Goal: Information Seeking & Learning: Learn about a topic

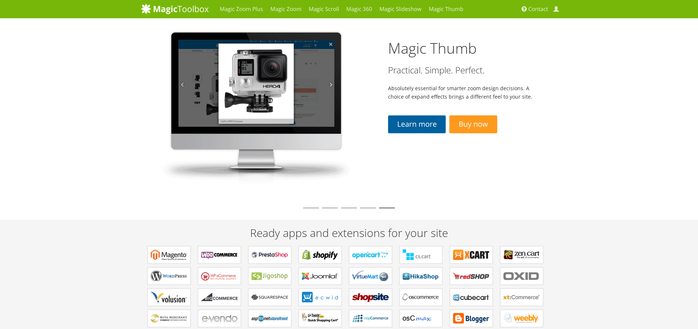
click at [416, 125] on link "Learn more" at bounding box center [417, 124] width 58 height 18
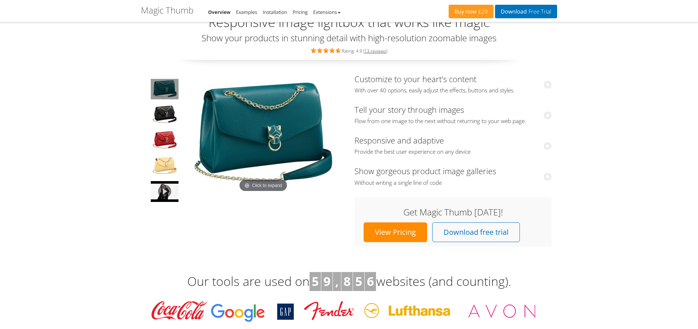
scroll to position [27, 0]
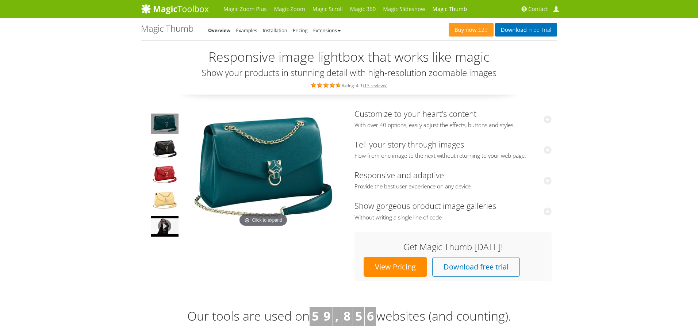
scroll to position [0, 0]
click at [220, 31] on link "Overview" at bounding box center [219, 30] width 23 height 7
click at [251, 31] on link "Examples" at bounding box center [246, 30] width 21 height 7
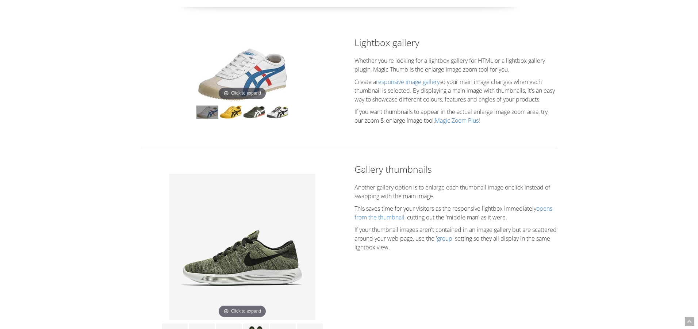
scroll to position [82, 0]
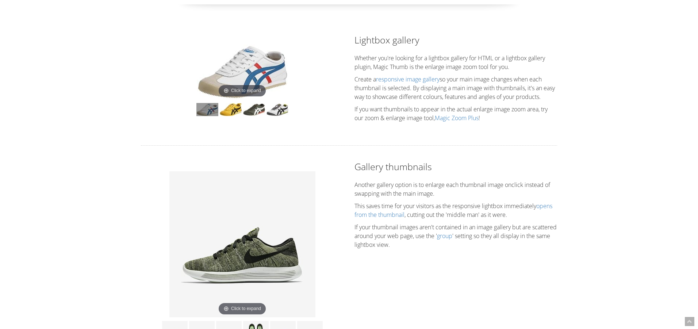
click at [262, 77] on img at bounding box center [242, 72] width 91 height 55
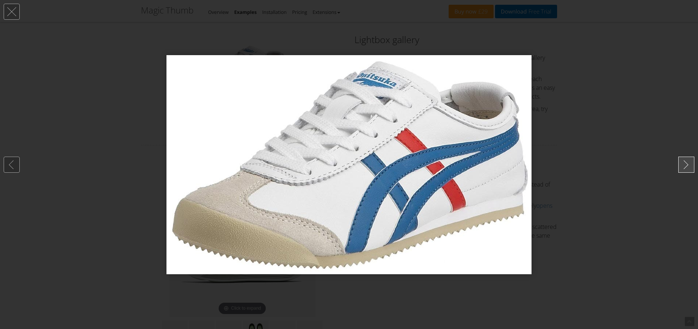
click at [685, 164] on link at bounding box center [686, 165] width 16 height 16
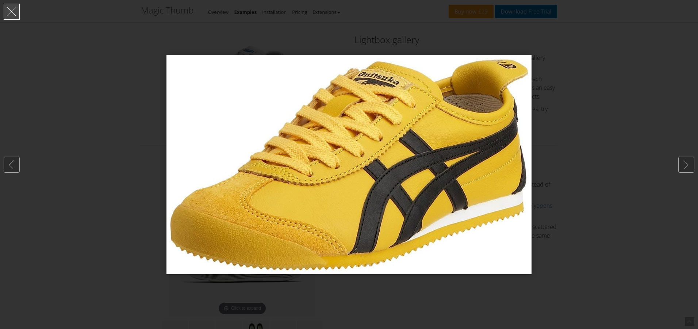
drag, startPoint x: 8, startPoint y: 9, endPoint x: 19, endPoint y: 12, distance: 11.0
click at [9, 9] on link at bounding box center [12, 12] width 16 height 16
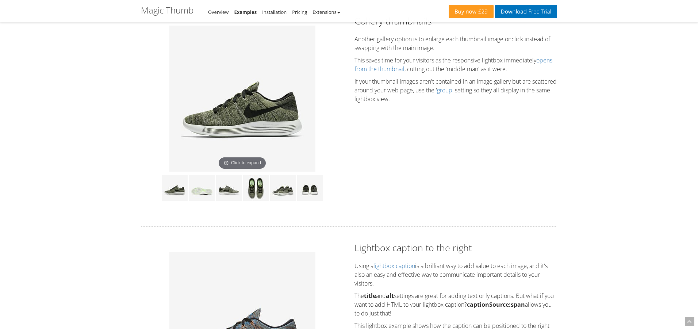
scroll to position [237, 0]
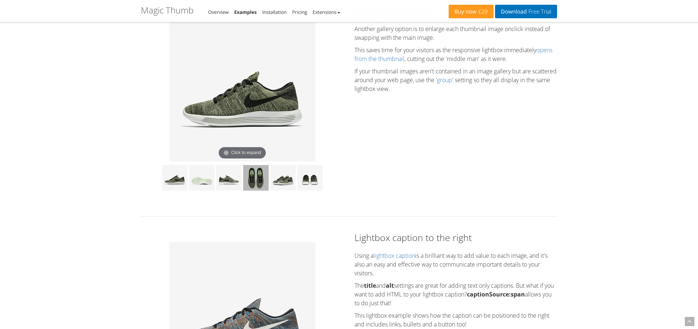
click at [255, 187] on img at bounding box center [256, 178] width 26 height 26
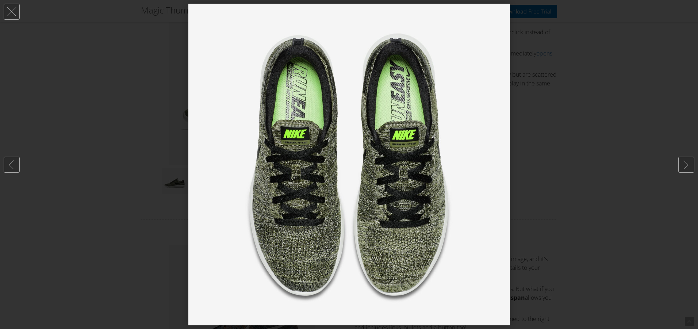
scroll to position [233, 0]
click at [685, 167] on link at bounding box center [686, 165] width 16 height 16
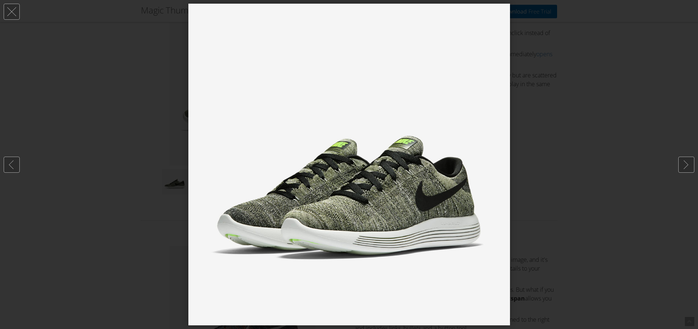
drag, startPoint x: 13, startPoint y: 14, endPoint x: 49, endPoint y: 26, distance: 36.8
click at [14, 14] on link at bounding box center [12, 12] width 16 height 16
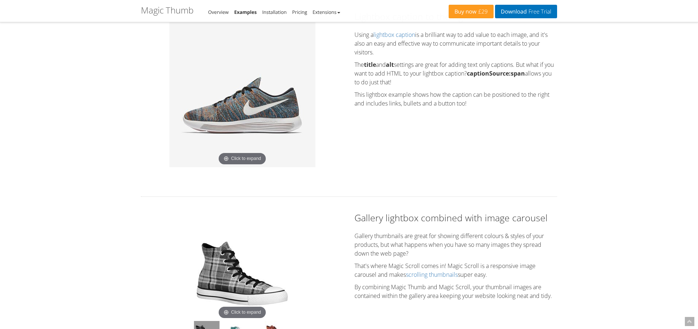
scroll to position [457, 0]
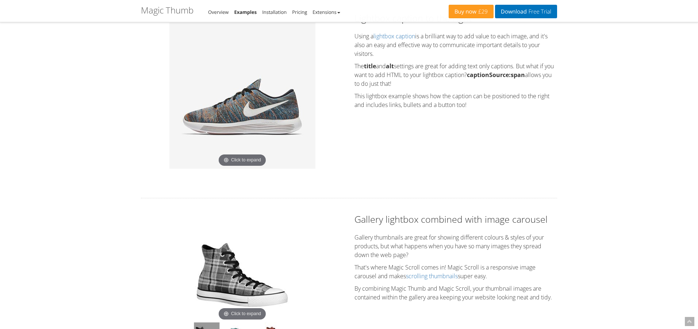
click at [274, 127] on img at bounding box center [242, 96] width 146 height 146
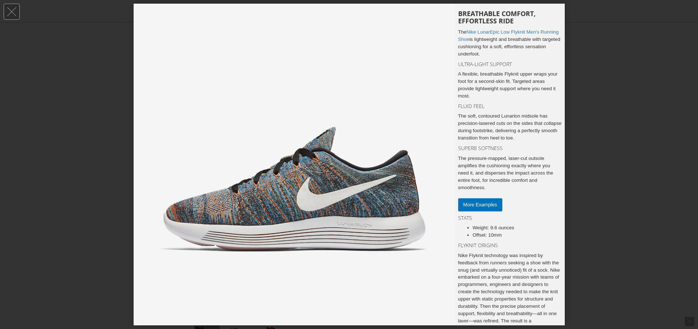
scroll to position [0, 0]
click at [14, 12] on link at bounding box center [12, 12] width 16 height 16
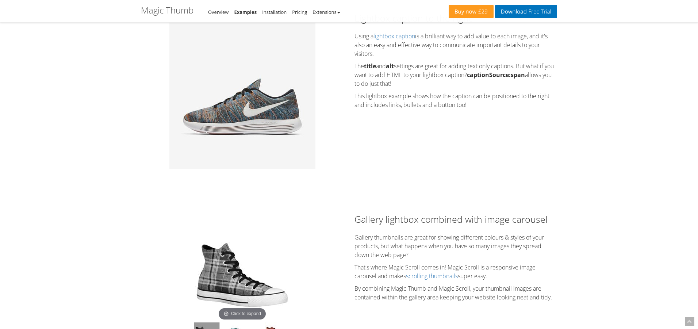
click at [238, 273] on img at bounding box center [242, 274] width 95 height 95
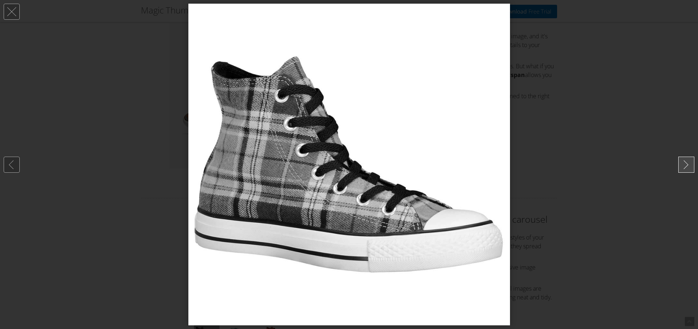
click at [691, 166] on link at bounding box center [686, 165] width 16 height 16
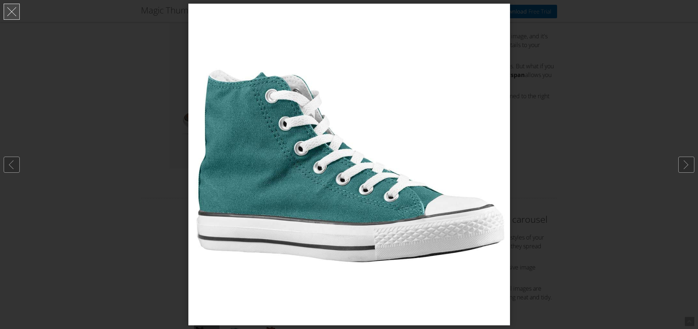
click at [10, 11] on link at bounding box center [12, 12] width 16 height 16
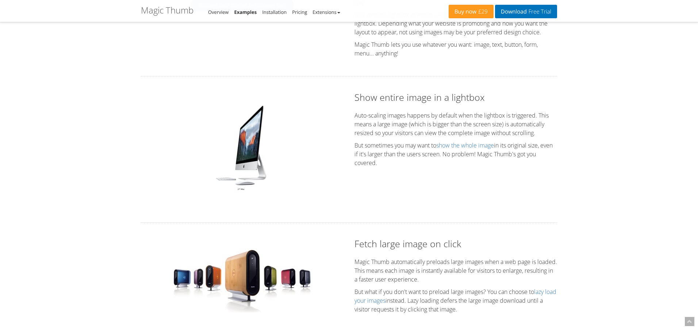
scroll to position [1297, 0]
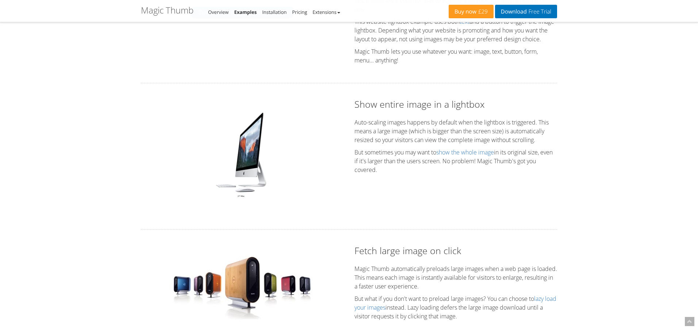
click at [254, 165] on img at bounding box center [242, 154] width 61 height 91
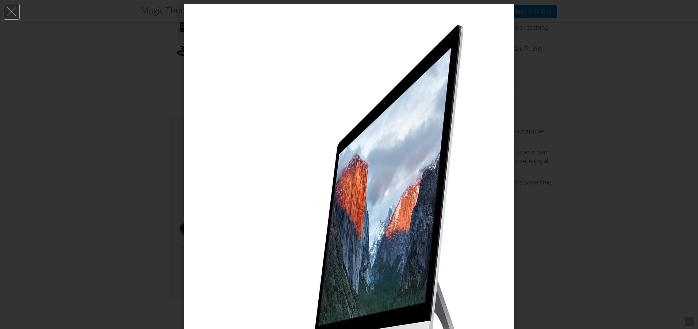
scroll to position [843, 0]
click at [434, 85] on img at bounding box center [349, 249] width 330 height 490
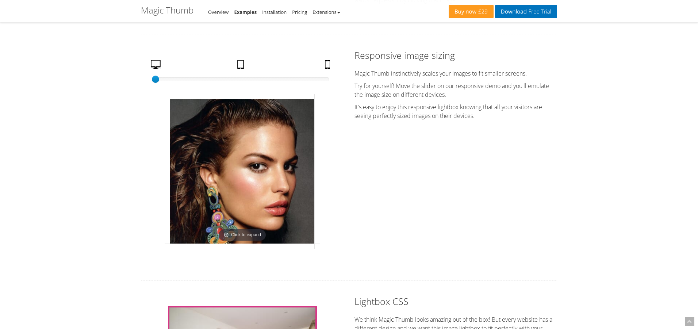
scroll to position [1611, 0]
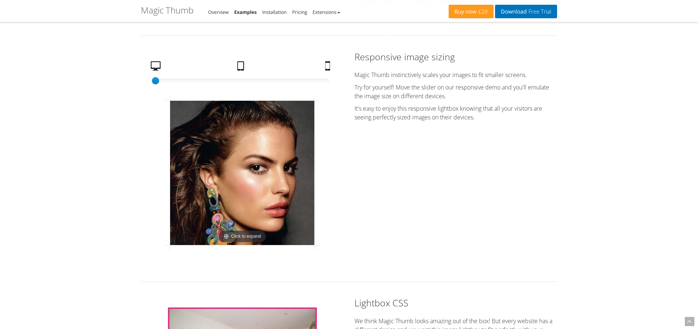
click at [241, 74] on link "Tablet" at bounding box center [241, 67] width 15 height 13
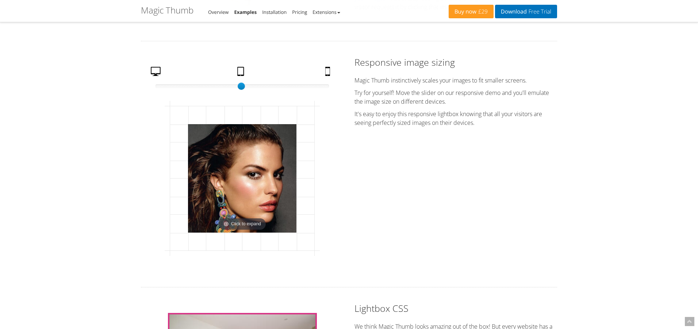
scroll to position [0, 0]
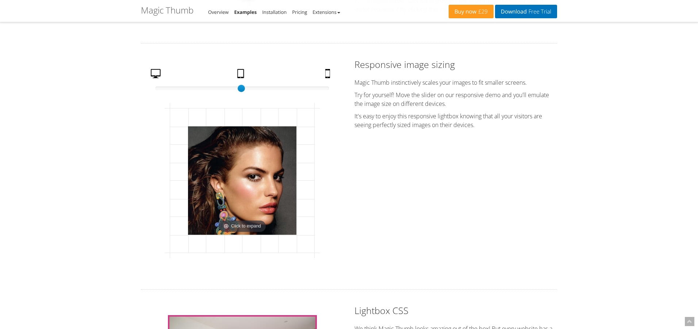
click at [328, 82] on link "Mobile" at bounding box center [328, 75] width 12 height 13
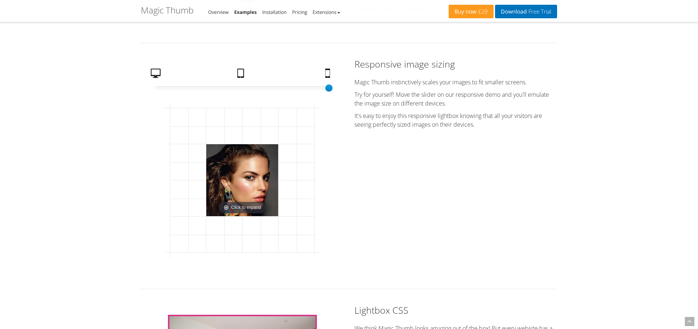
drag, startPoint x: 157, startPoint y: 85, endPoint x: 237, endPoint y: 102, distance: 82.5
click at [159, 81] on link "Desktop" at bounding box center [157, 75] width 18 height 13
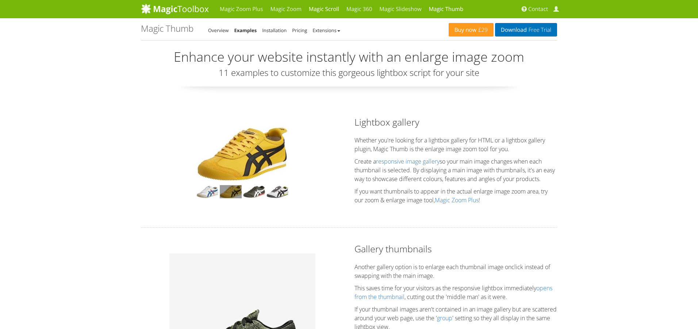
click at [325, 10] on link "Magic Scroll" at bounding box center [324, 9] width 38 height 18
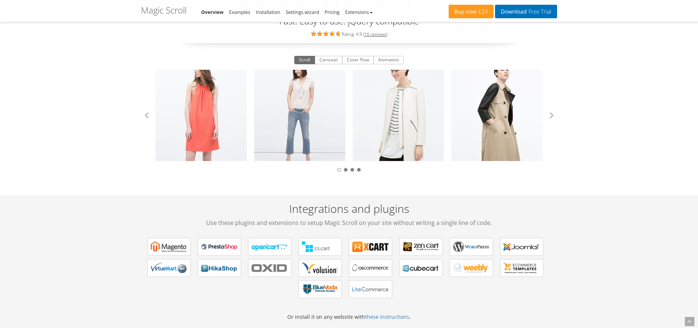
scroll to position [42, 0]
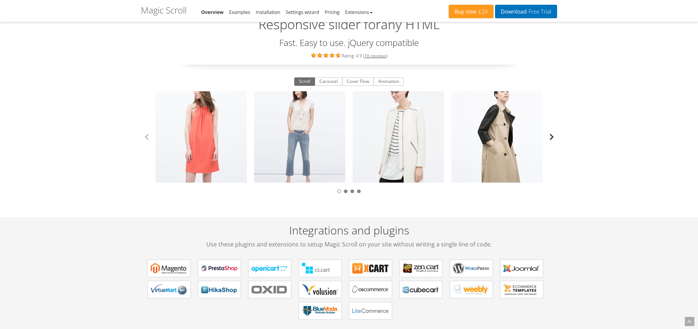
click at [551, 136] on button "button" at bounding box center [551, 136] width 11 height 11
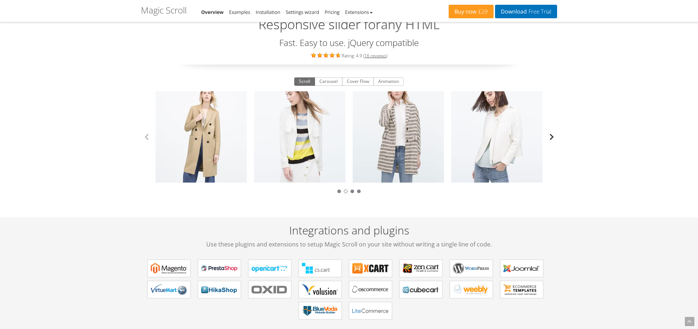
click at [551, 136] on button "button" at bounding box center [551, 136] width 11 height 11
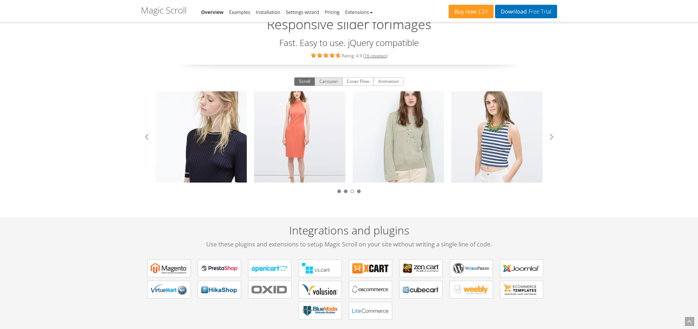
click at [331, 85] on button "Carousel" at bounding box center [328, 81] width 28 height 9
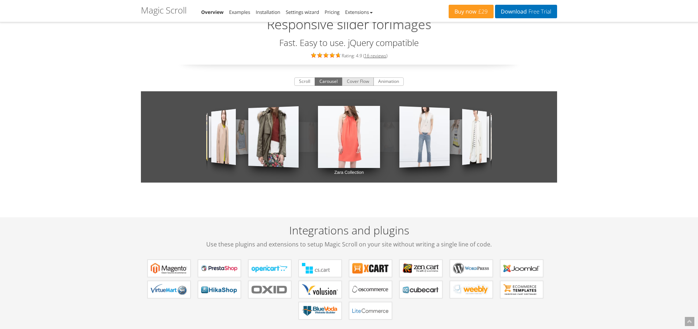
click at [356, 82] on button "Cover Flow" at bounding box center [358, 81] width 32 height 9
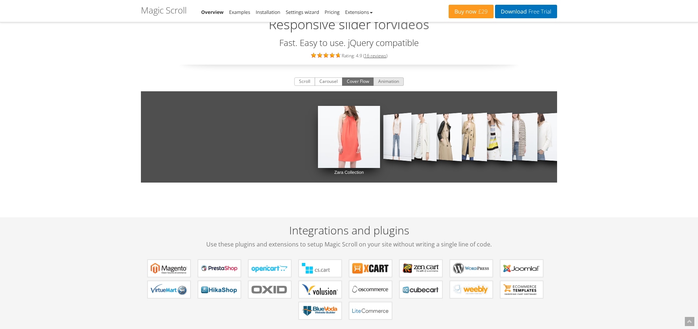
click at [389, 81] on button "Animation" at bounding box center [388, 81] width 30 height 9
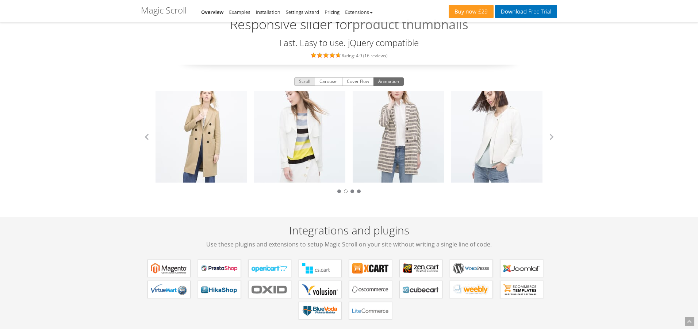
click at [305, 81] on button "Scroll" at bounding box center [304, 81] width 21 height 9
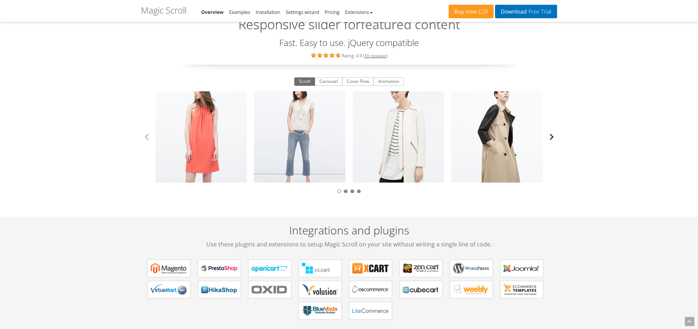
click at [552, 136] on button "button" at bounding box center [551, 136] width 11 height 11
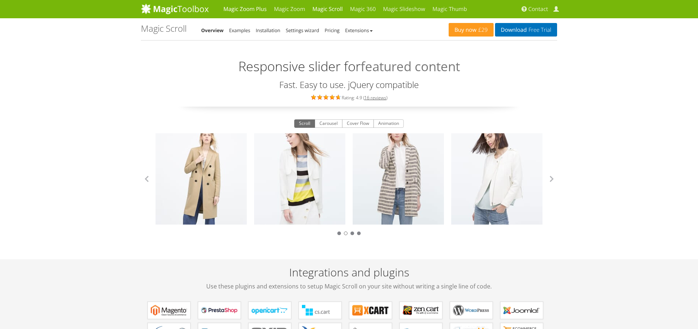
scroll to position [0, 0]
